Goal: Navigation & Orientation: Find specific page/section

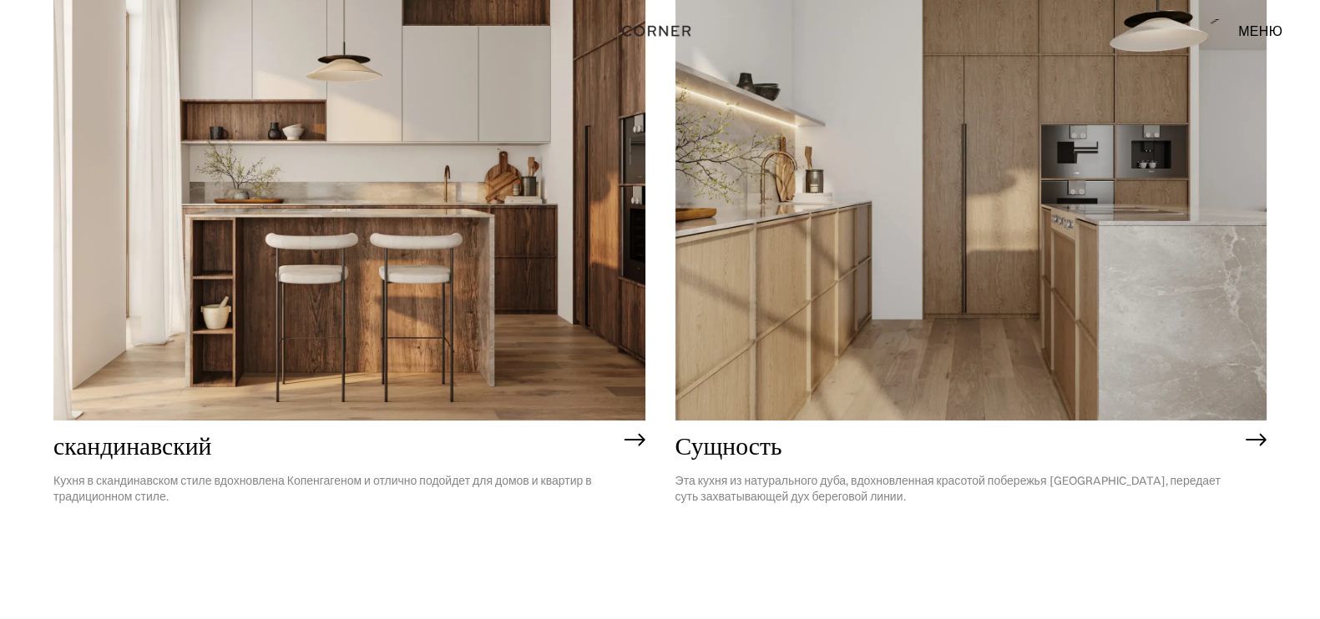
scroll to position [208, 0]
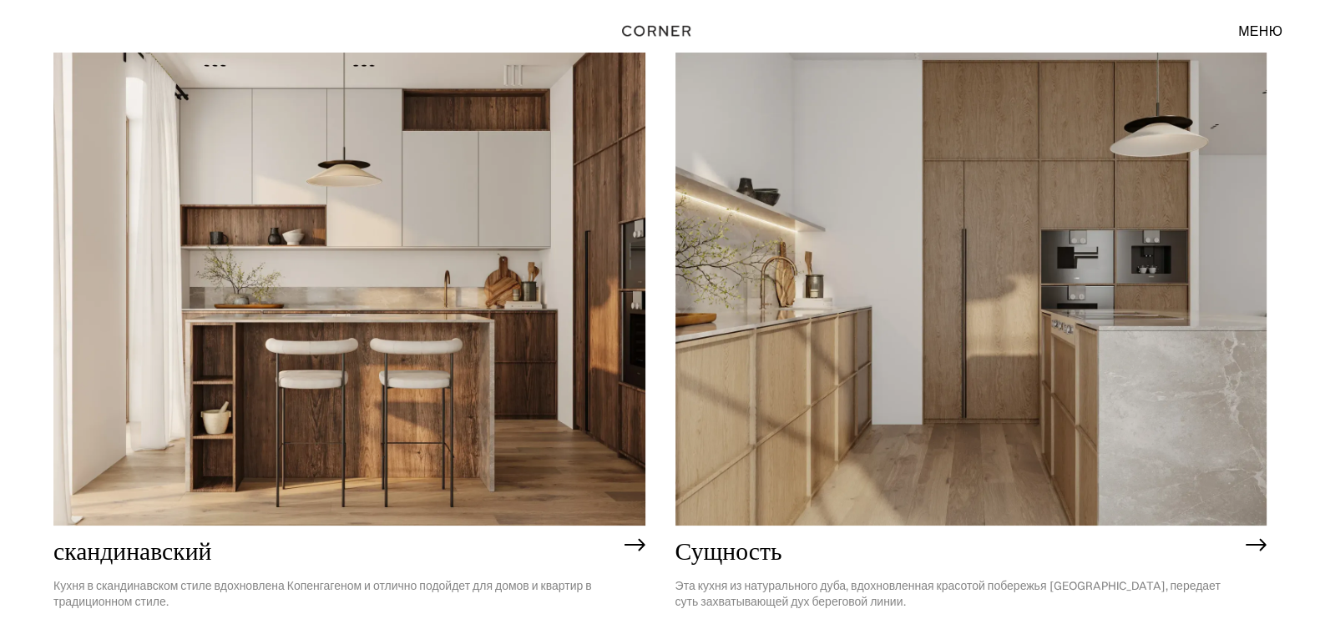
click at [809, 391] on img at bounding box center [971, 289] width 592 height 473
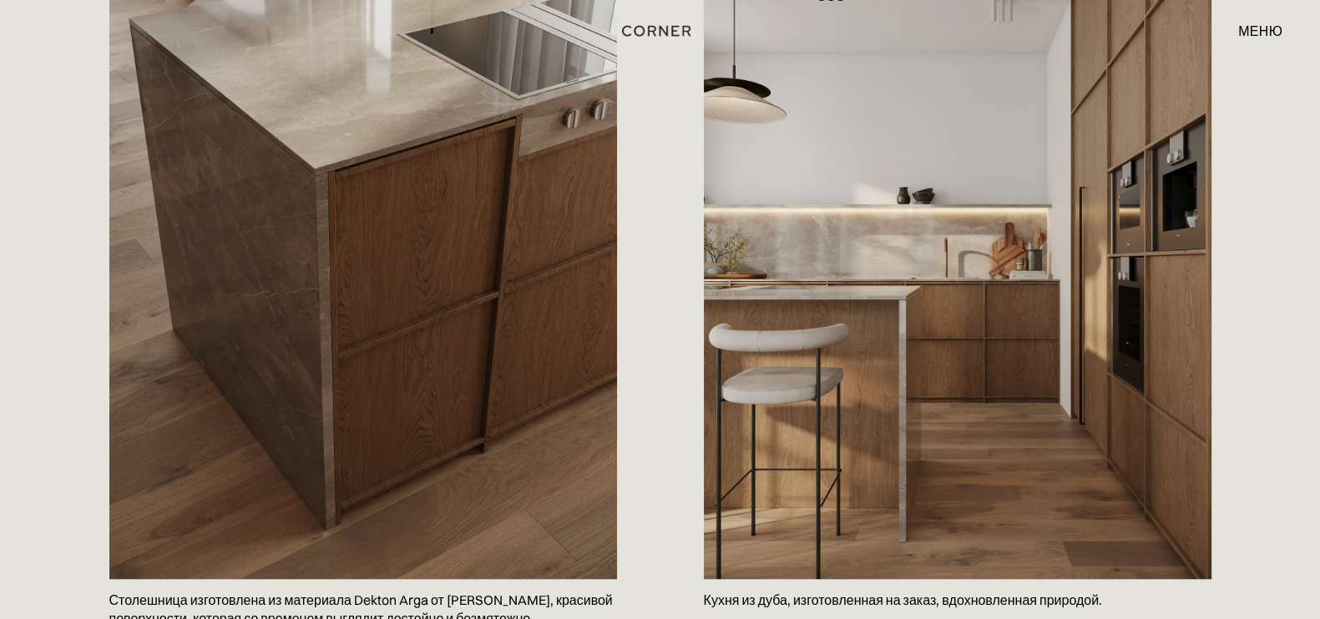
scroll to position [1669, 0]
